Goal: Task Accomplishment & Management: Complete application form

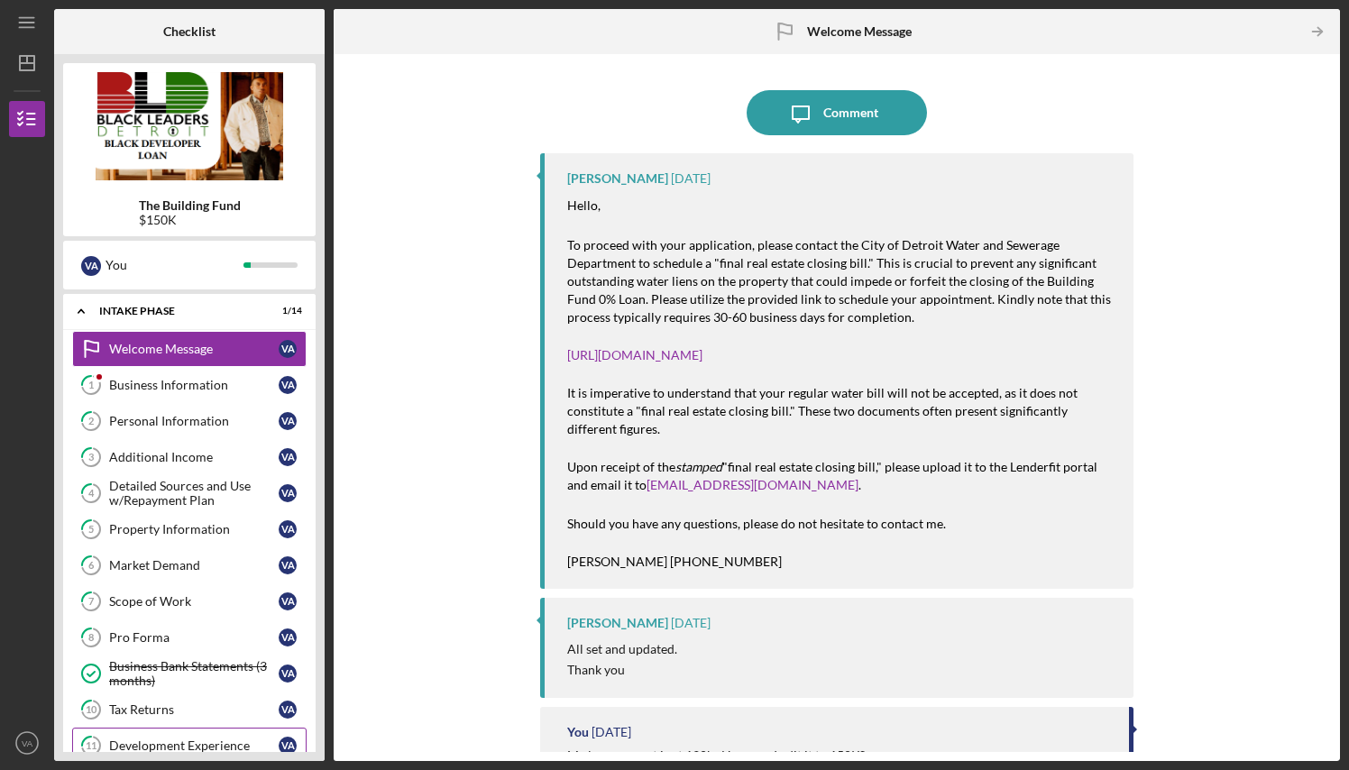
click at [182, 745] on div "Development Experience" at bounding box center [193, 745] width 169 height 14
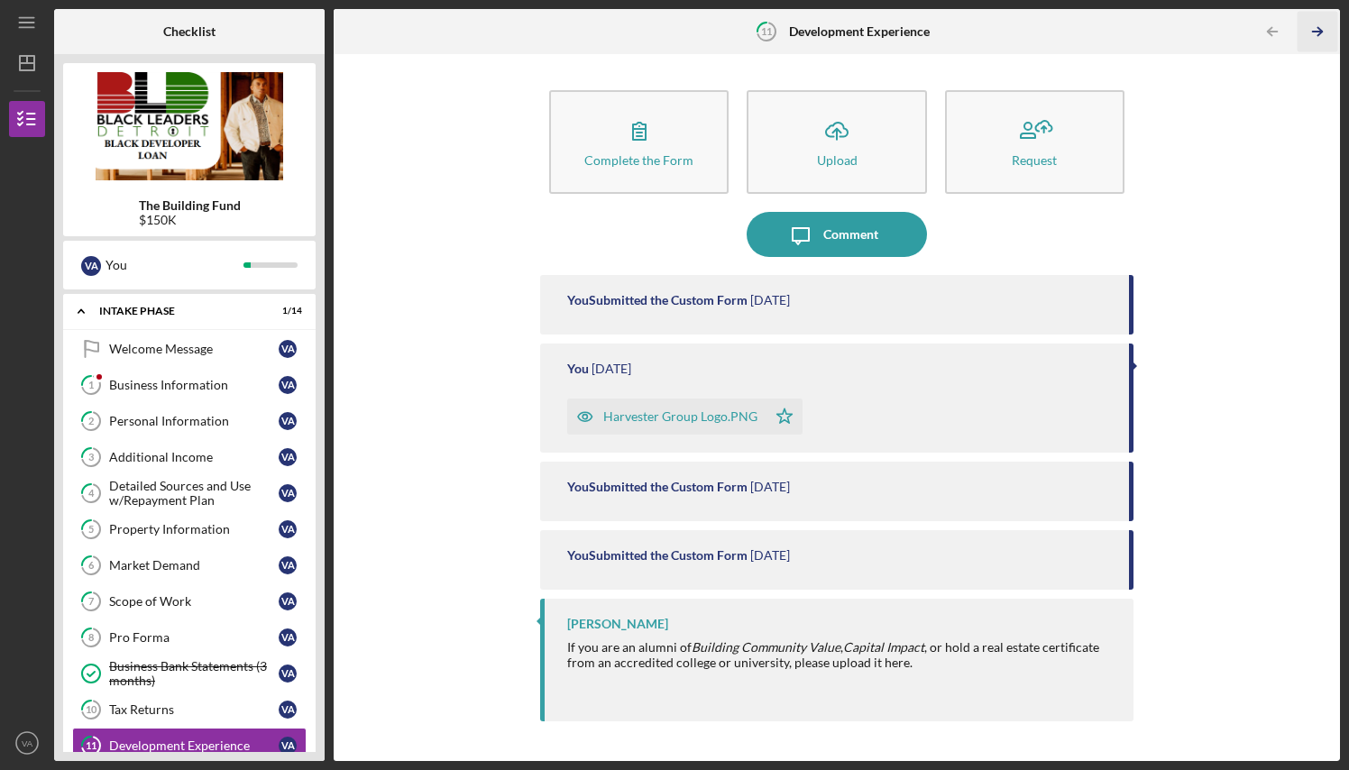
click at [1315, 28] on icon "Icon/Table Pagination Arrow" at bounding box center [1317, 32] width 41 height 41
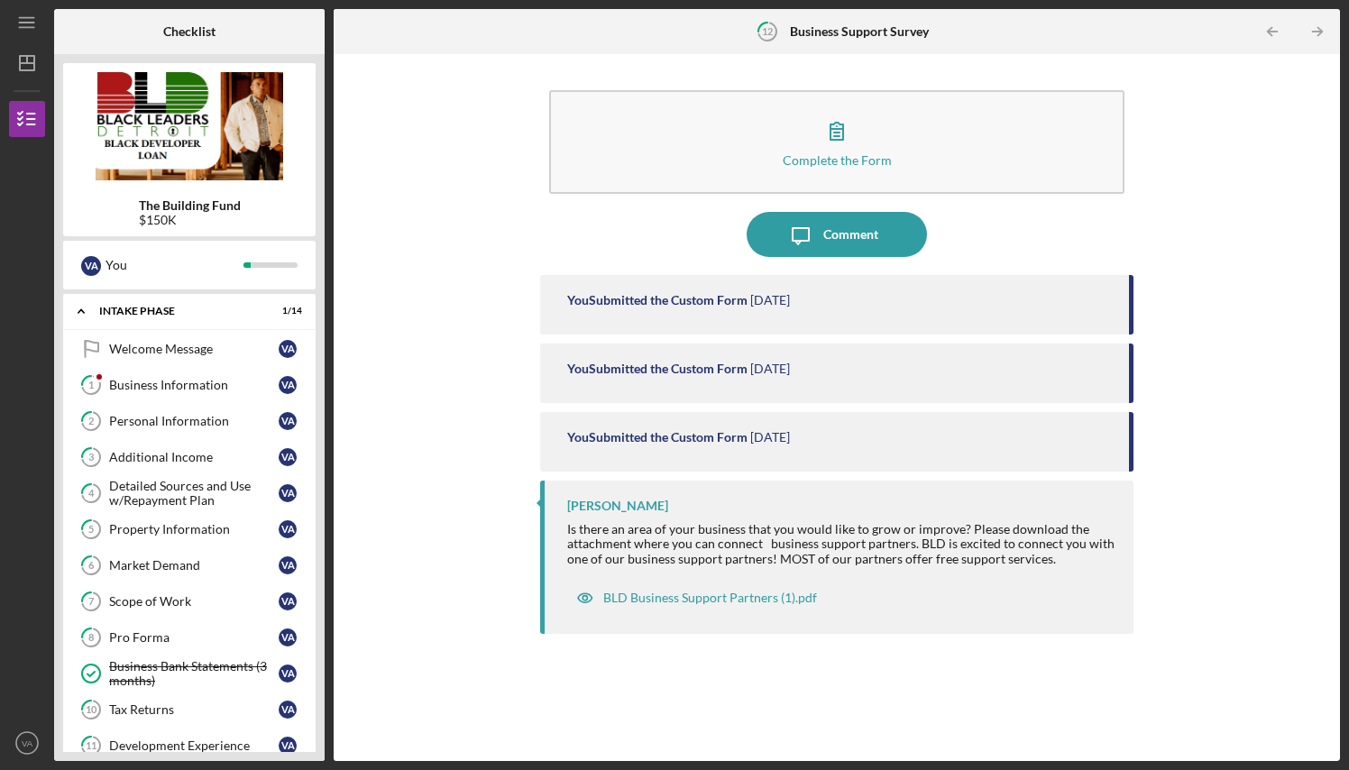
scroll to position [224, 0]
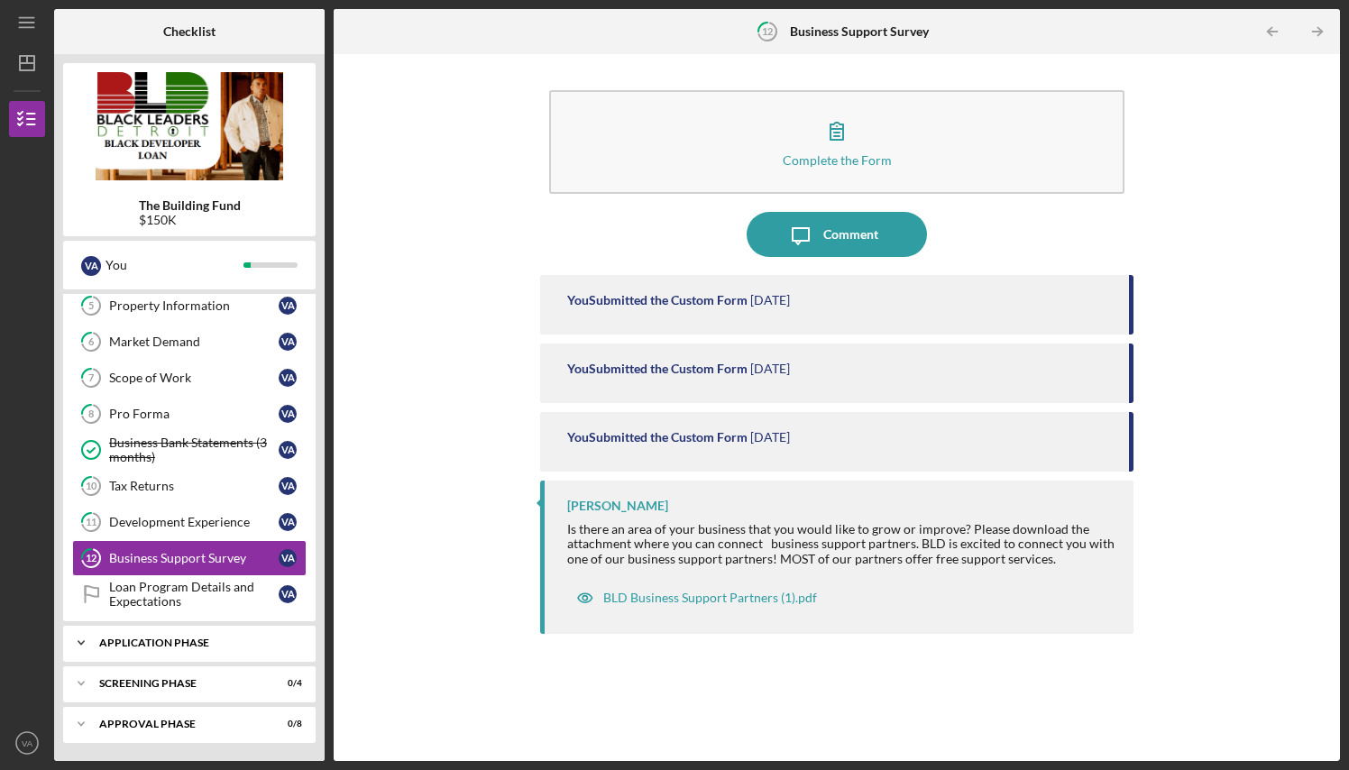
click at [191, 642] on div "Application Phase" at bounding box center [196, 642] width 194 height 11
drag, startPoint x: 322, startPoint y: 579, endPoint x: 324, endPoint y: 622, distance: 43.3
click at [324, 621] on div "The Building Fund $150K V A You Icon/Expander Intake Phase 1 / 14 Welcome Messa…" at bounding box center [189, 407] width 270 height 707
click at [168, 680] on div "Application" at bounding box center [193, 680] width 169 height 14
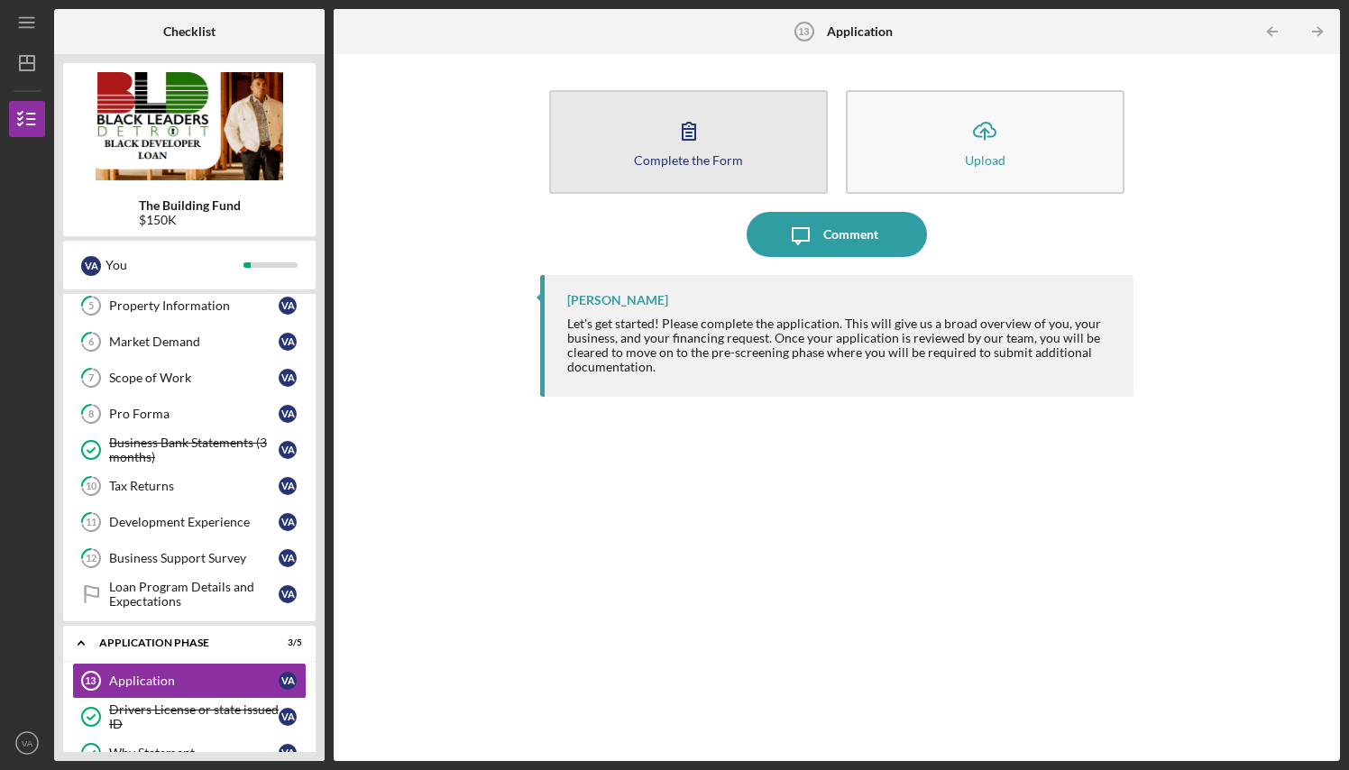
click at [681, 160] on div "Complete the Form" at bounding box center [688, 160] width 109 height 14
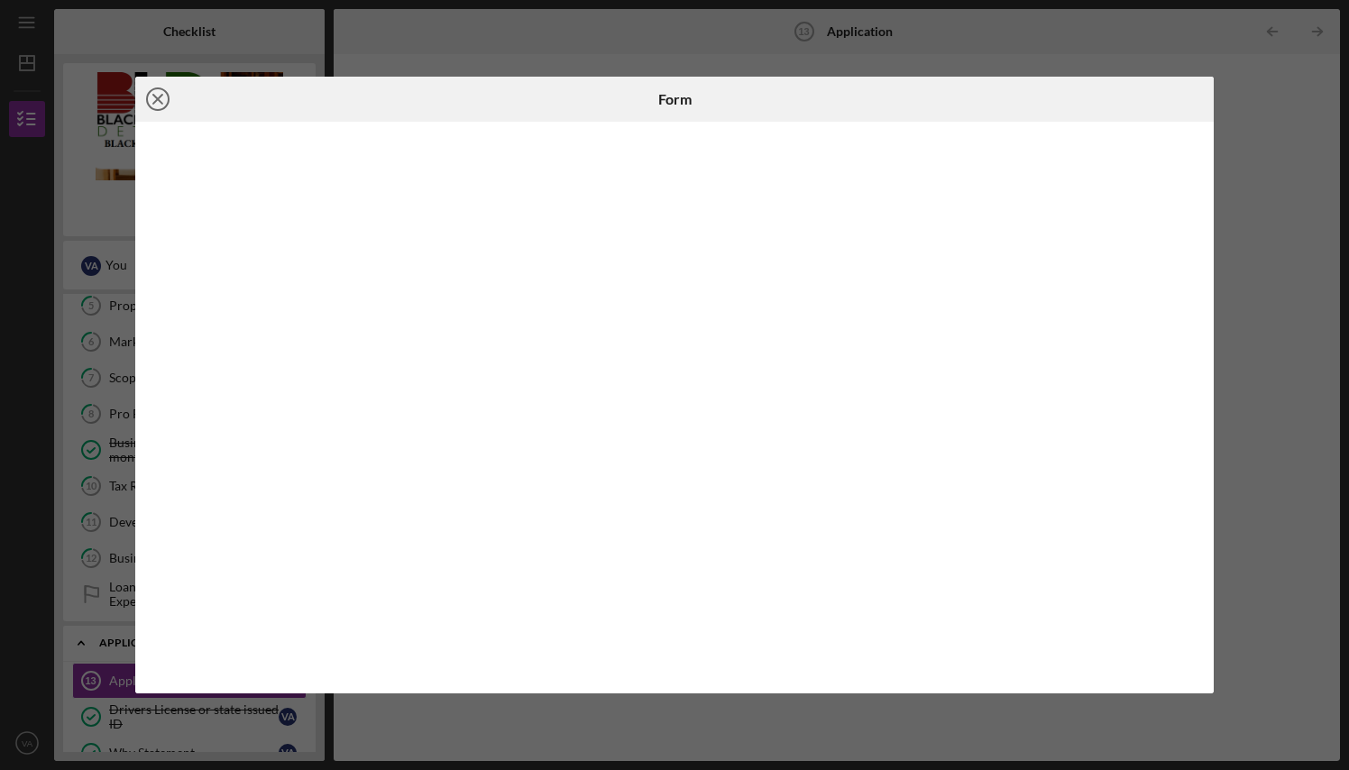
click at [163, 94] on icon "Icon/Close" at bounding box center [157, 99] width 45 height 45
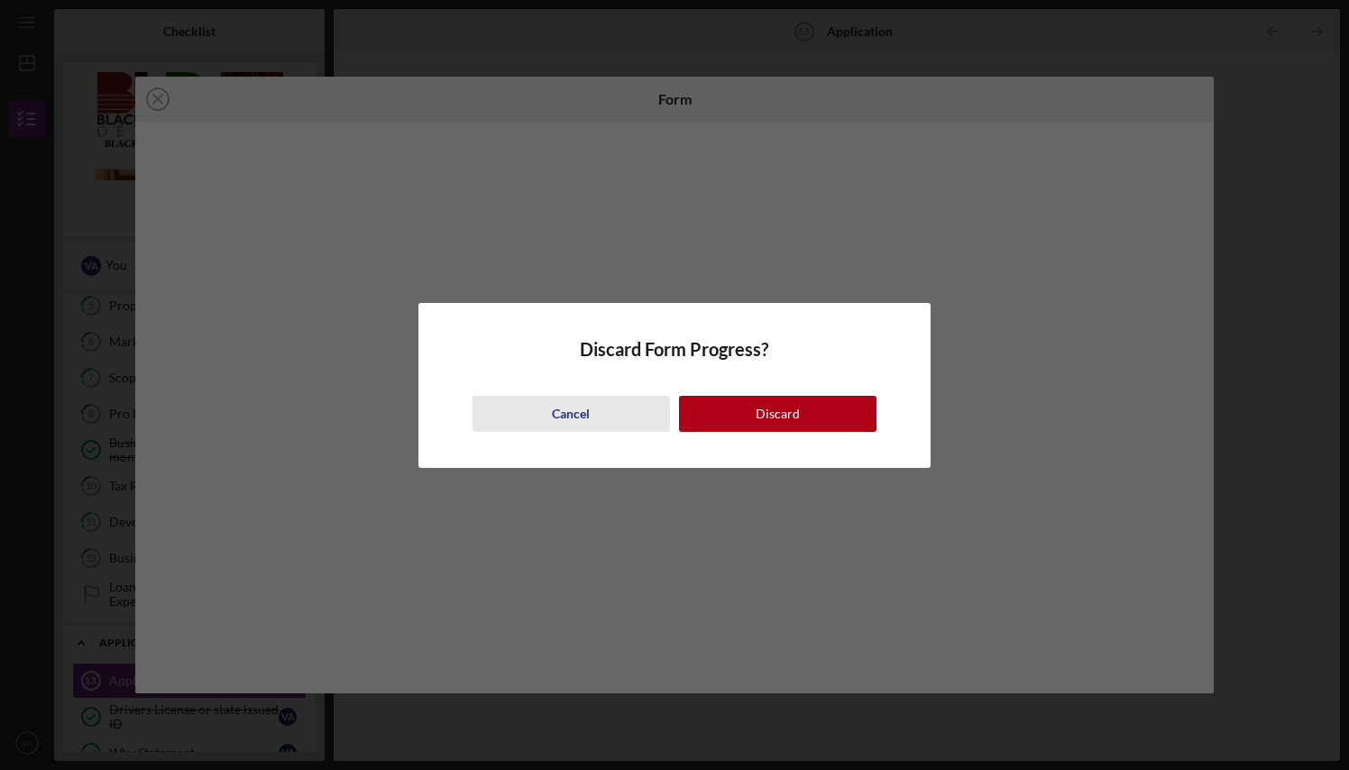
click at [579, 409] on div "Cancel" at bounding box center [571, 414] width 38 height 36
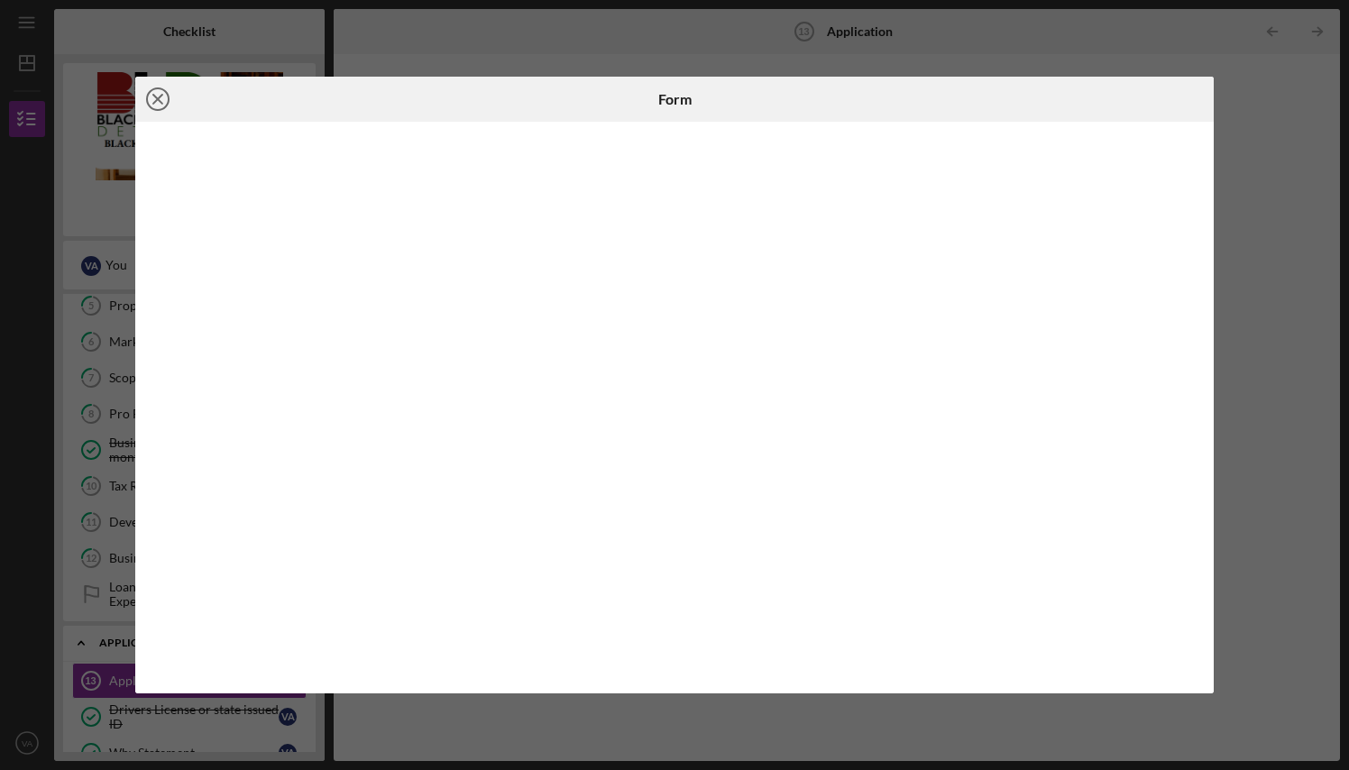
click at [164, 96] on icon "Icon/Close" at bounding box center [157, 99] width 45 height 45
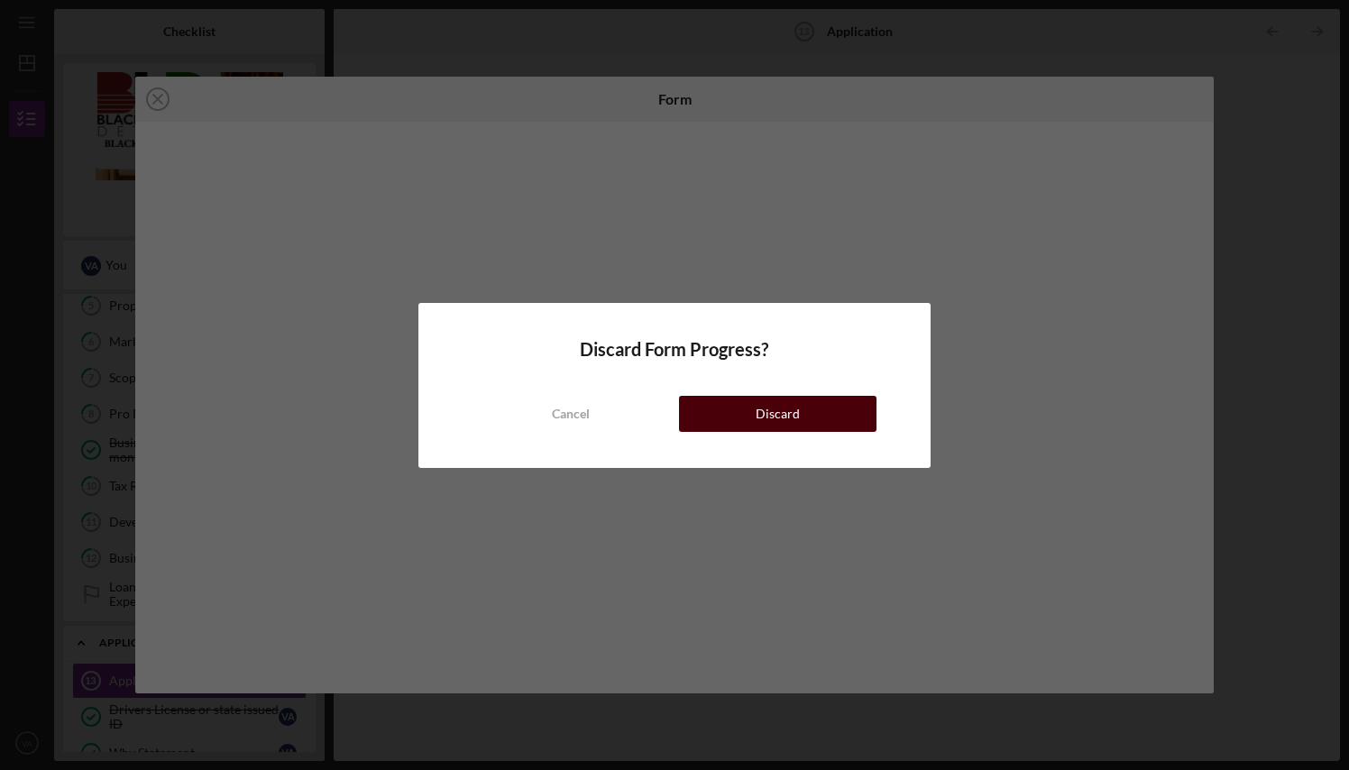
click at [781, 420] on div "Discard" at bounding box center [777, 414] width 44 height 36
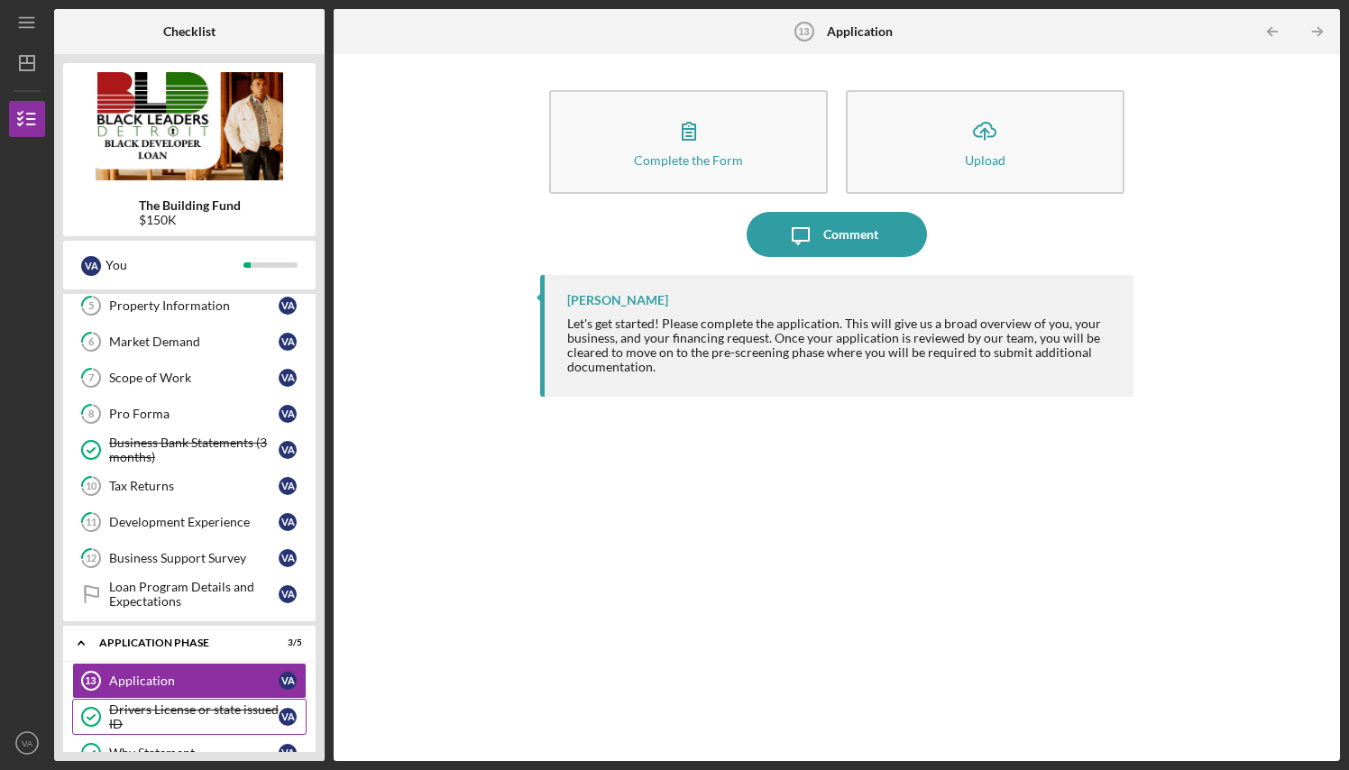
click at [225, 715] on div "Drivers License or state issued ID" at bounding box center [193, 716] width 169 height 29
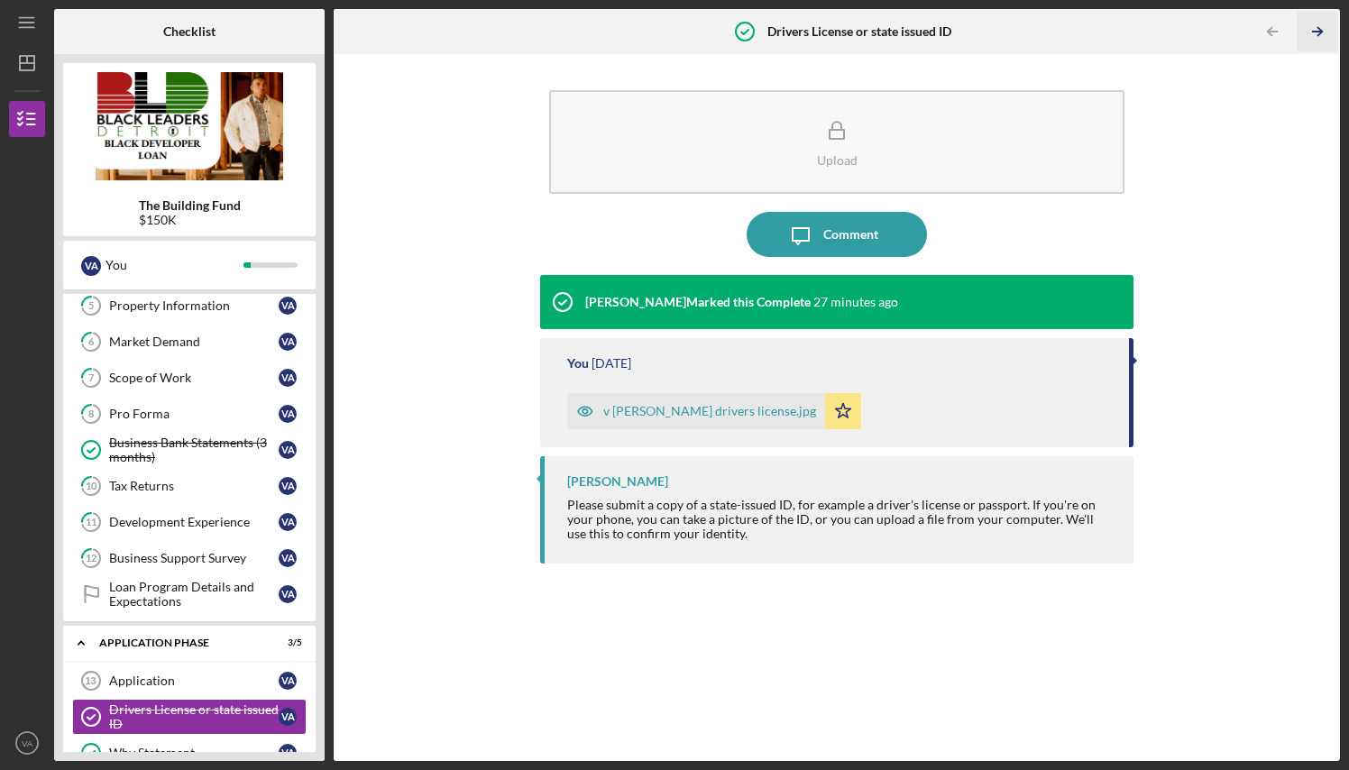
click at [1321, 29] on icon "Icon/Table Pagination Arrow" at bounding box center [1317, 32] width 41 height 41
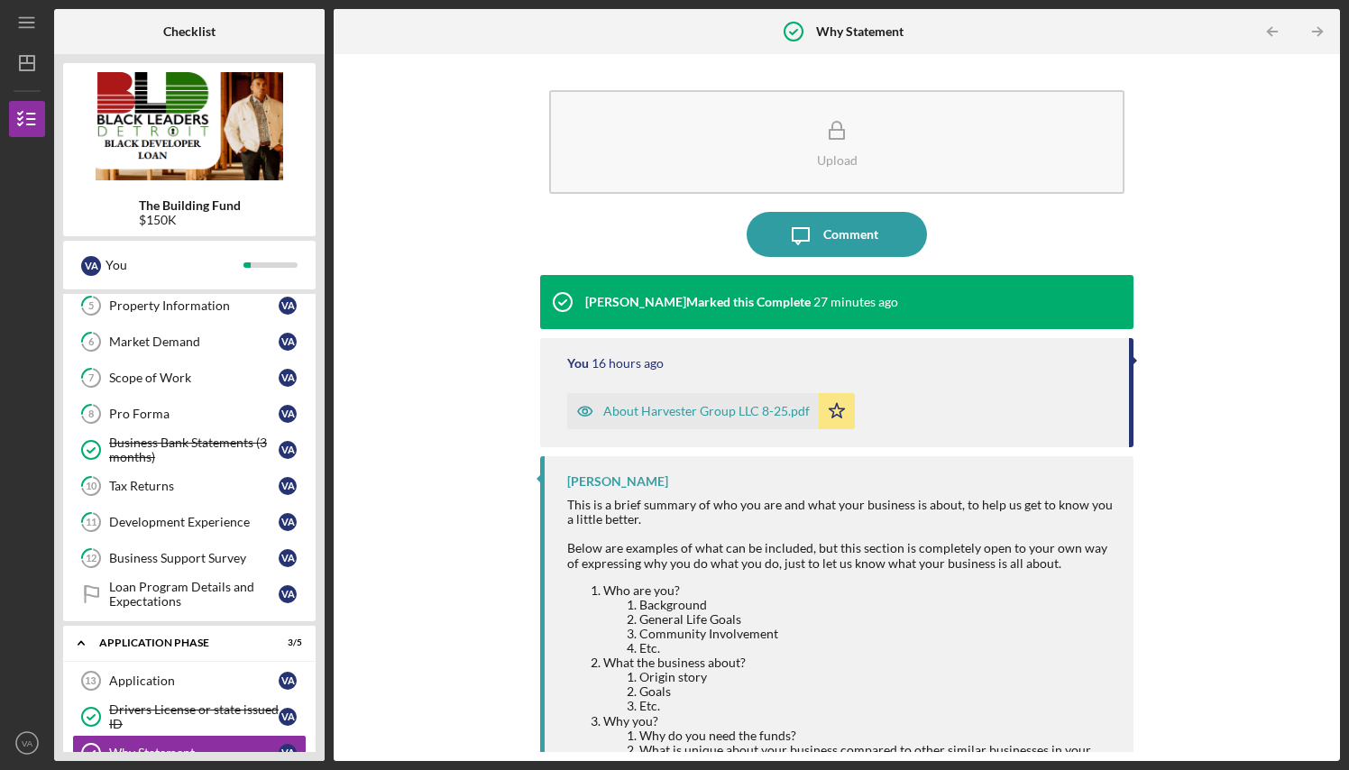
click at [1321, 29] on icon "Icon/Table Pagination Arrow" at bounding box center [1317, 32] width 41 height 41
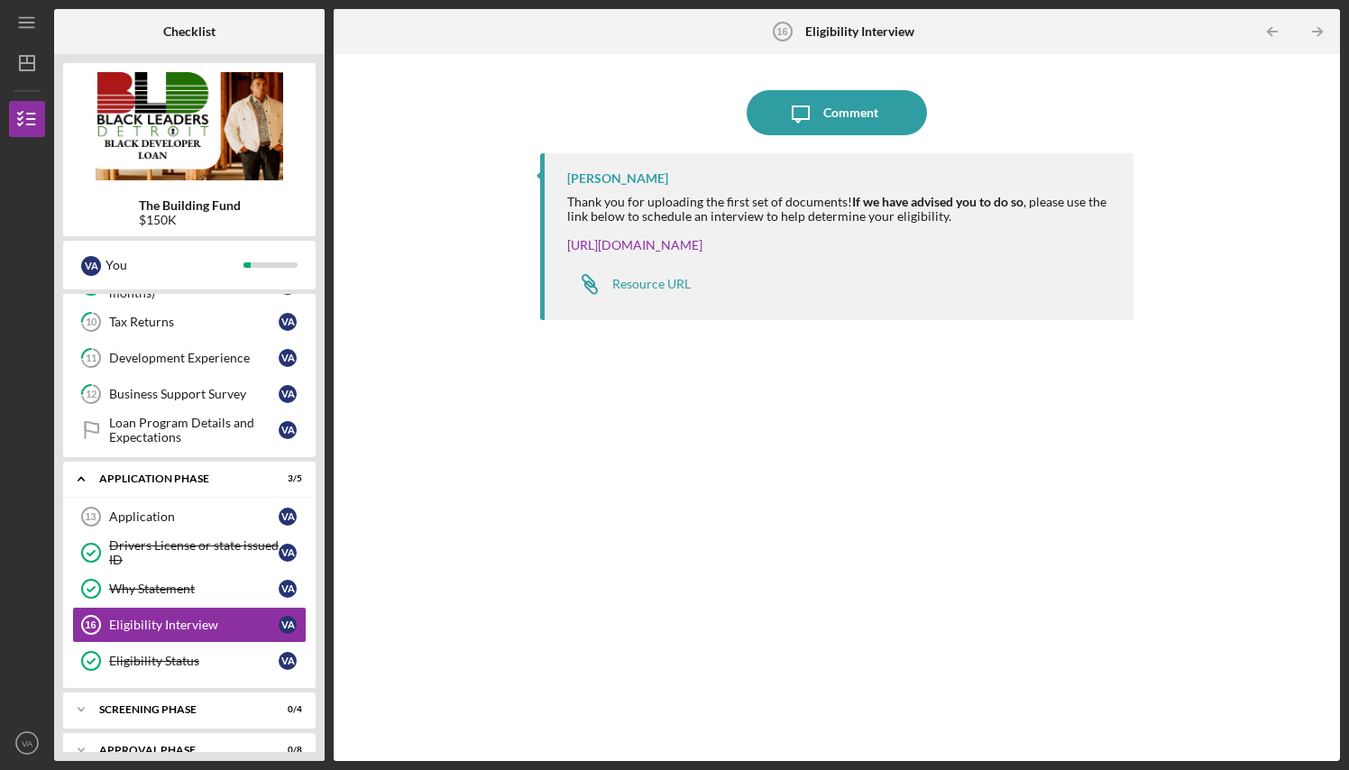
scroll to position [414, 0]
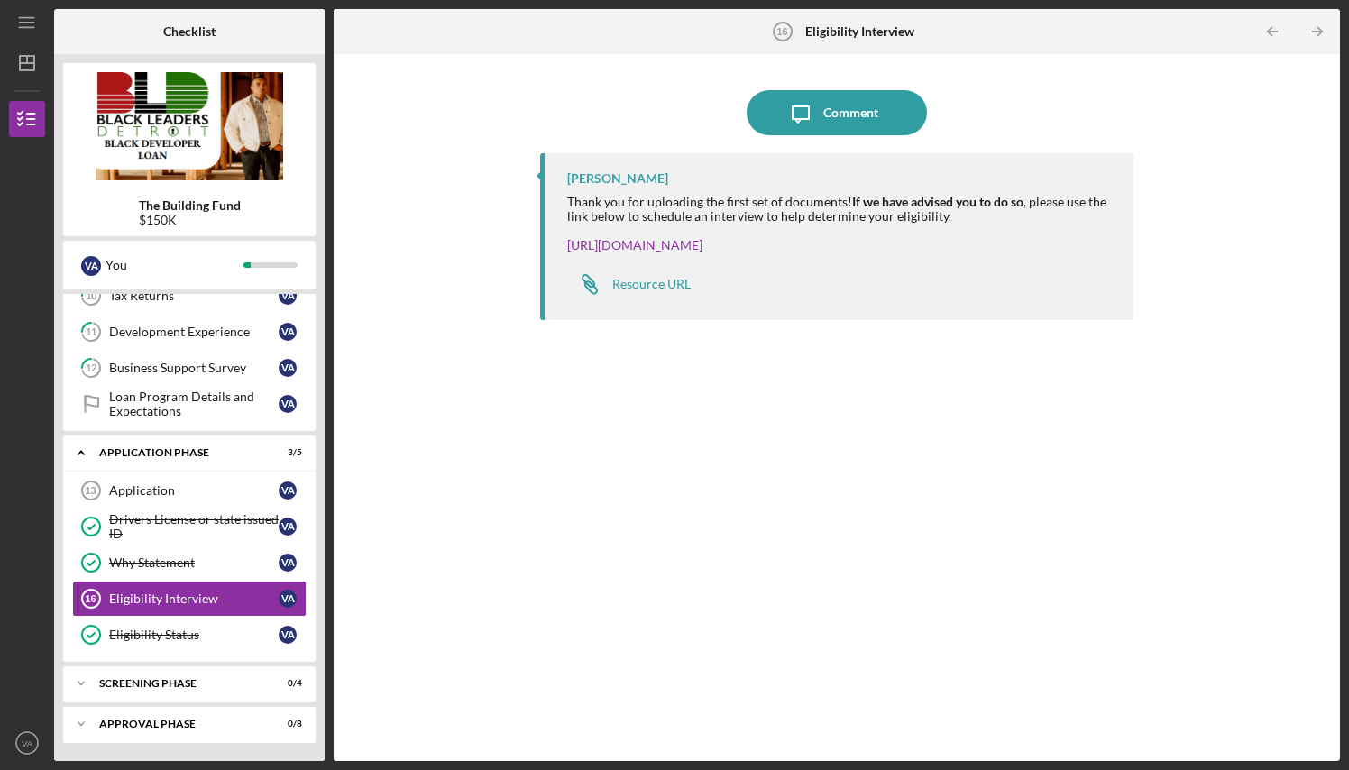
click at [1321, 29] on icon "Icon/Table Pagination Arrow" at bounding box center [1317, 32] width 41 height 41
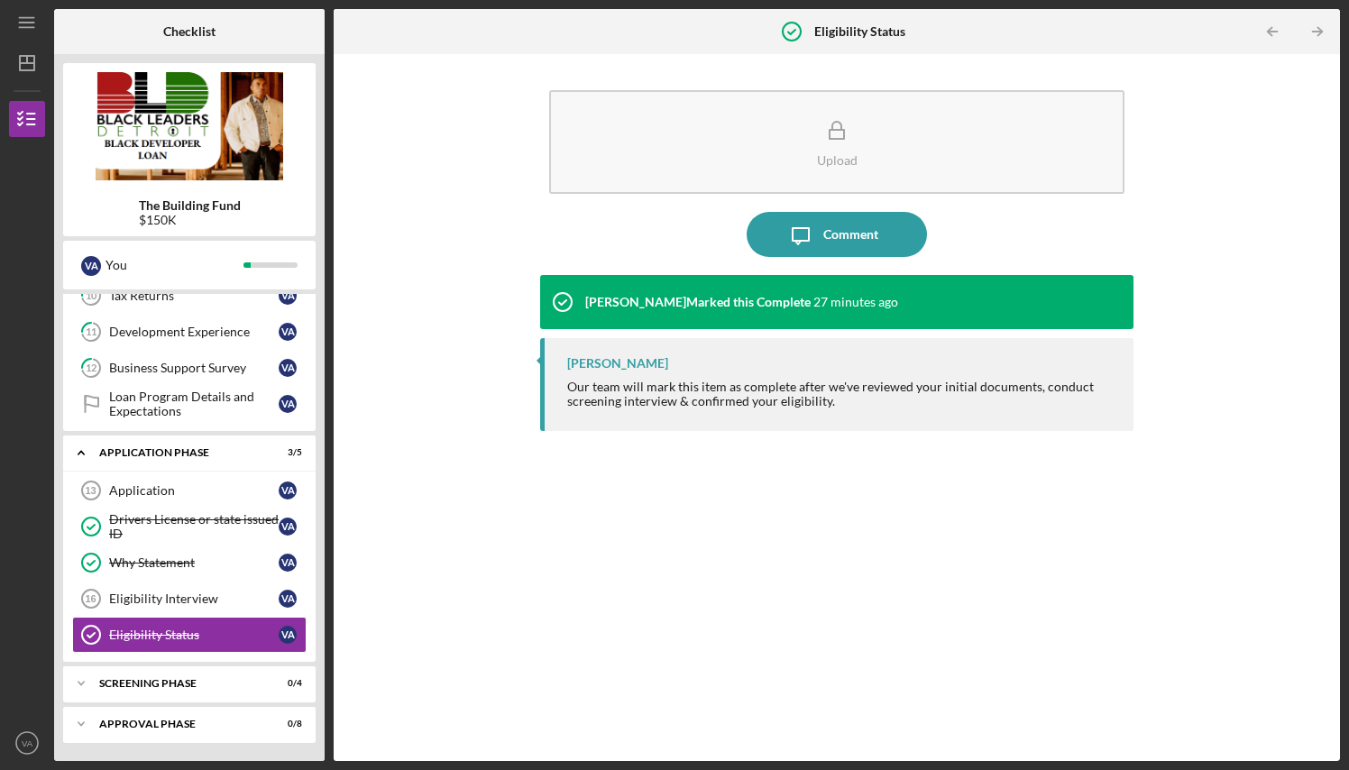
click at [1321, 29] on icon "Icon/Table Pagination Arrow" at bounding box center [1317, 32] width 41 height 41
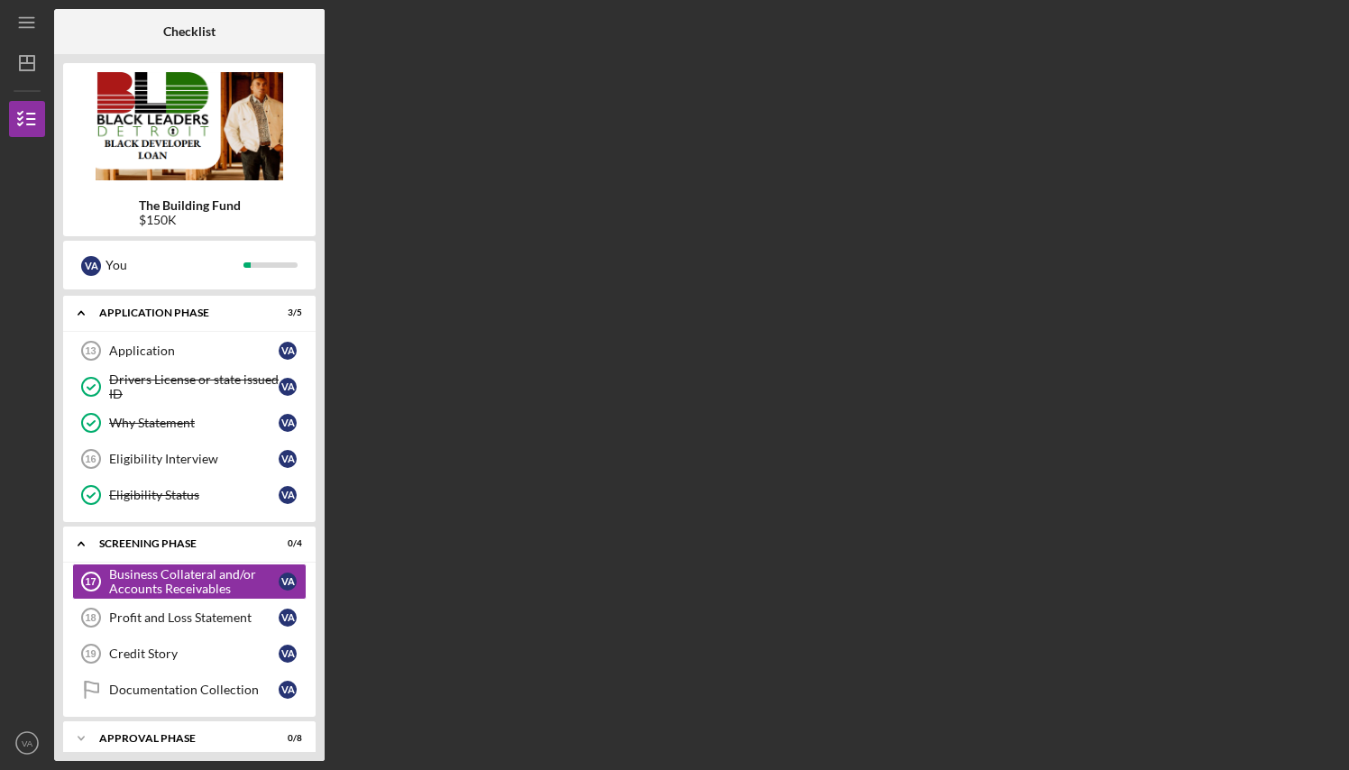
scroll to position [568, 0]
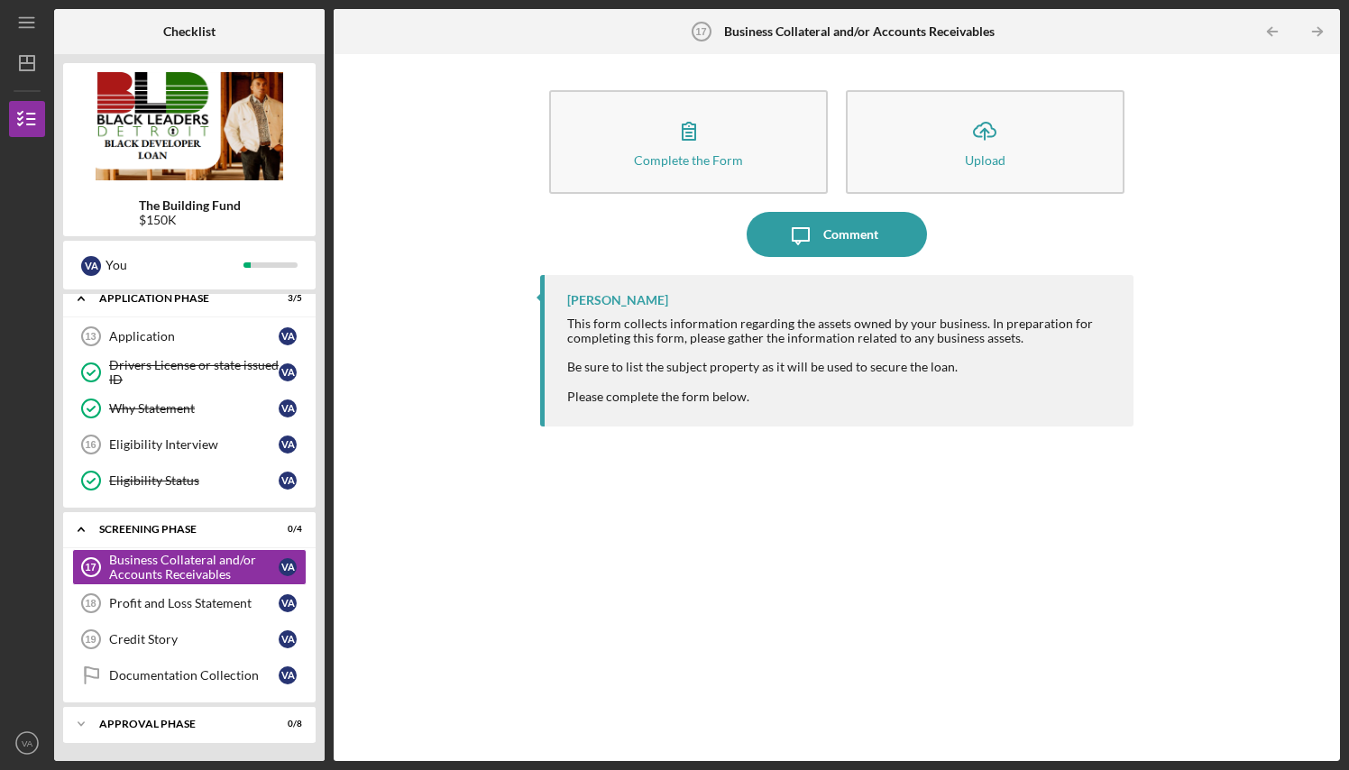
click at [1321, 29] on icon "Icon/Table Pagination Arrow" at bounding box center [1317, 32] width 41 height 41
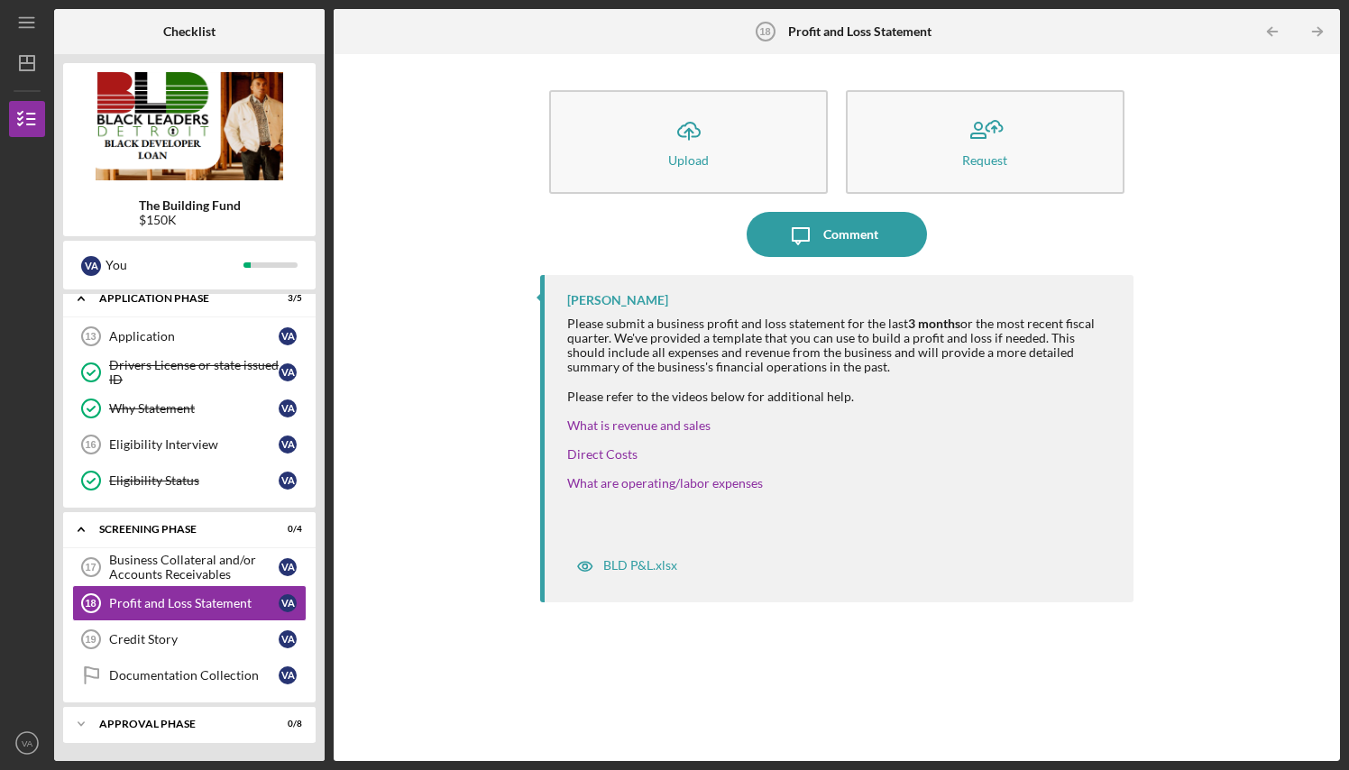
click at [1321, 29] on icon "Icon/Table Pagination Arrow" at bounding box center [1317, 32] width 41 height 41
